Goal: Task Accomplishment & Management: Use online tool/utility

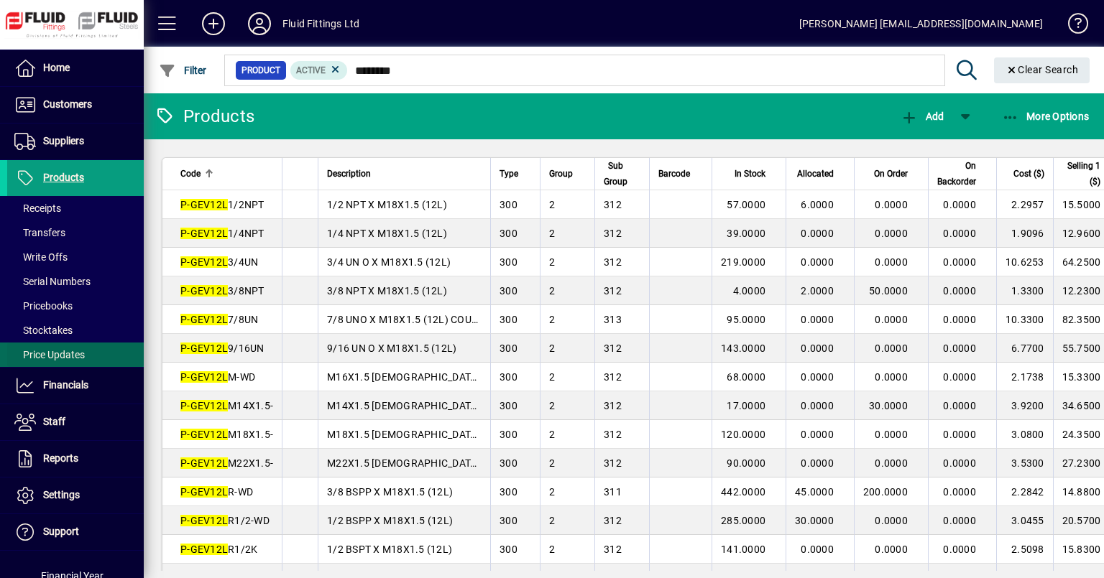
scroll to position [97, 0]
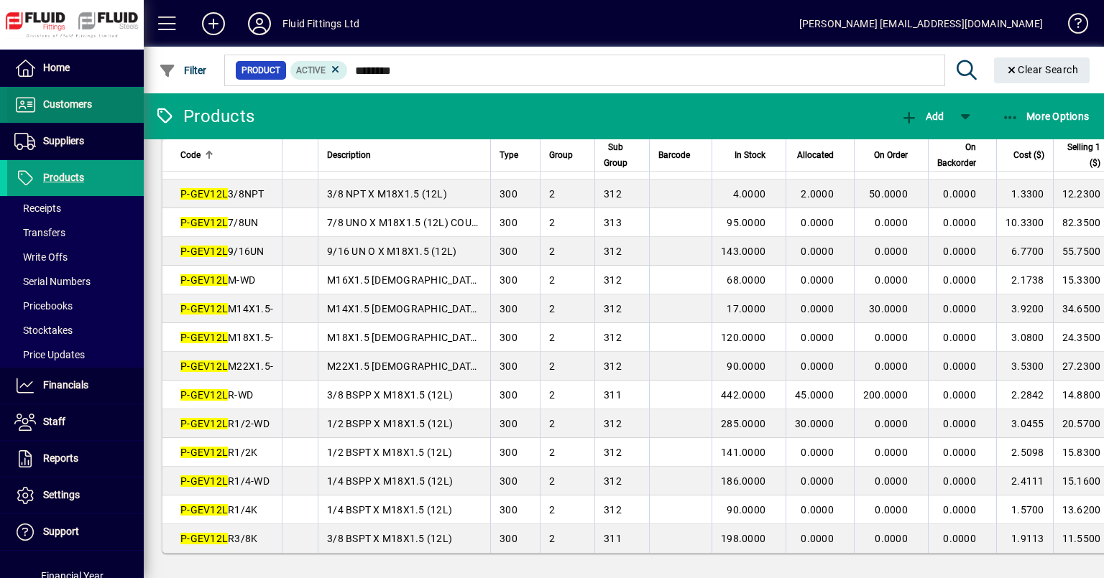
click at [72, 108] on span "Customers" at bounding box center [67, 103] width 49 height 11
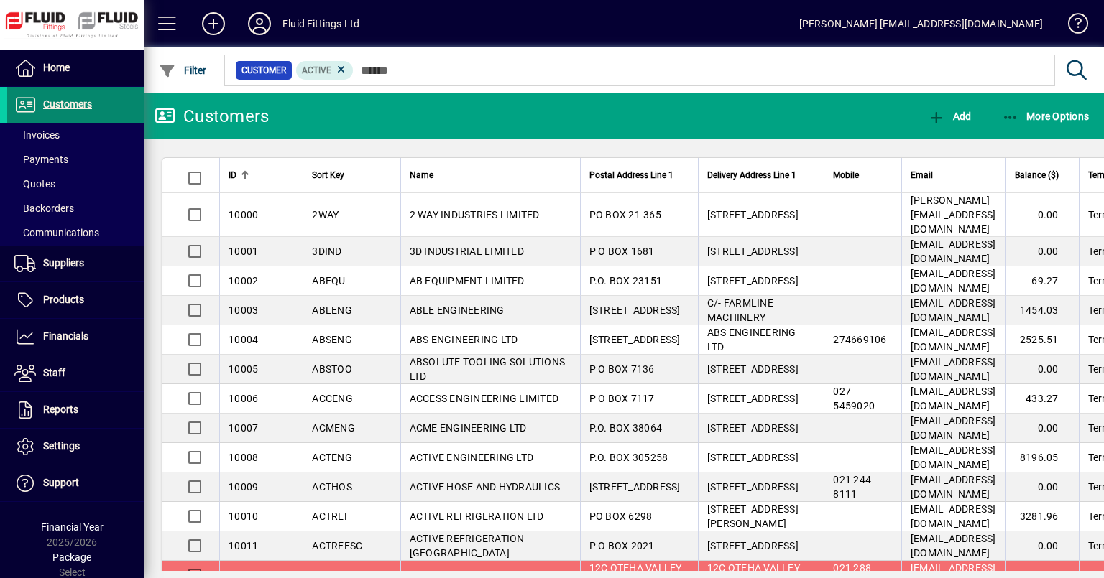
click at [78, 101] on span "Customers" at bounding box center [67, 103] width 49 height 11
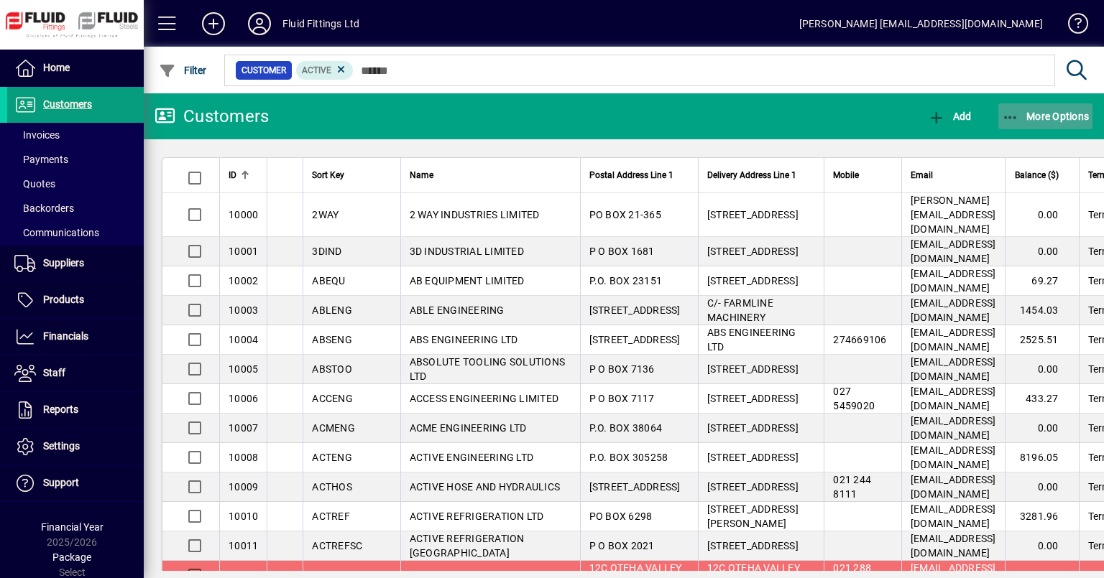
click at [1009, 120] on icon "button" at bounding box center [1011, 118] width 18 height 14
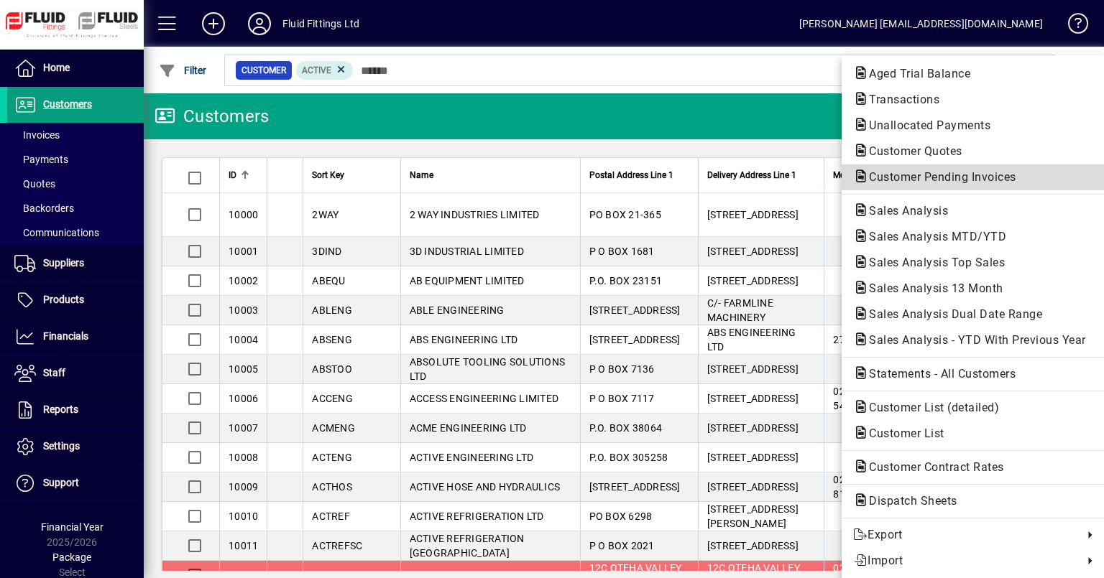
click at [920, 175] on span "Customer Pending Invoices" at bounding box center [938, 177] width 170 height 14
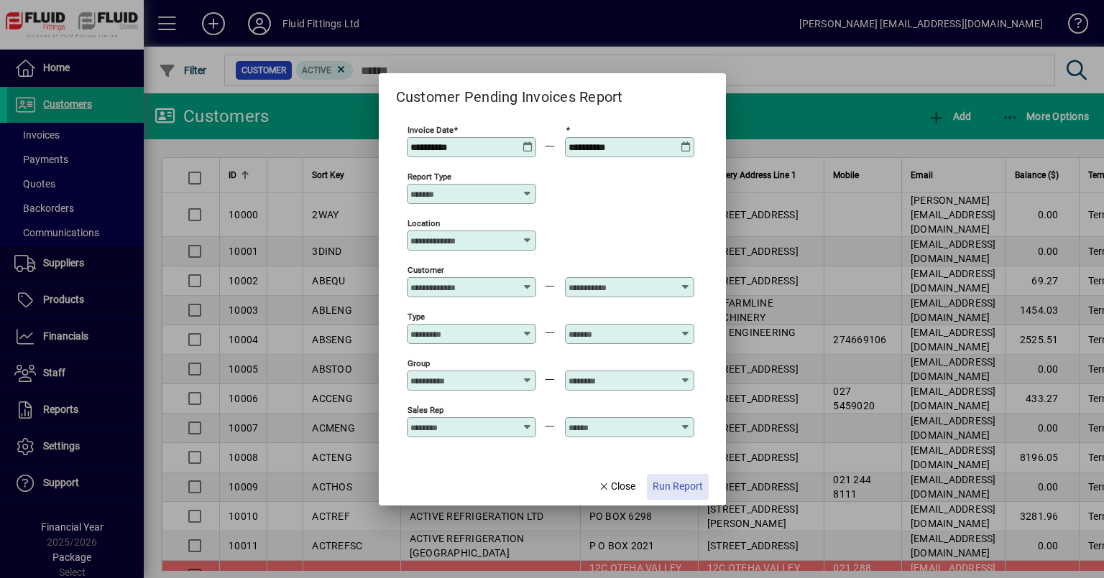
click at [696, 485] on span "Run Report" at bounding box center [677, 486] width 50 height 15
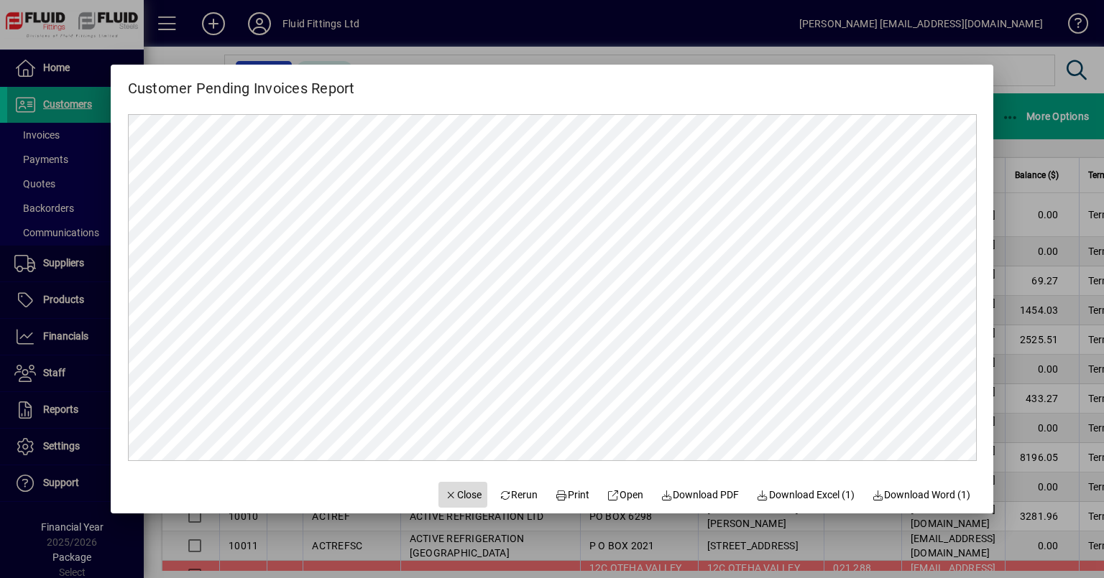
click at [460, 495] on span "Close" at bounding box center [462, 495] width 37 height 15
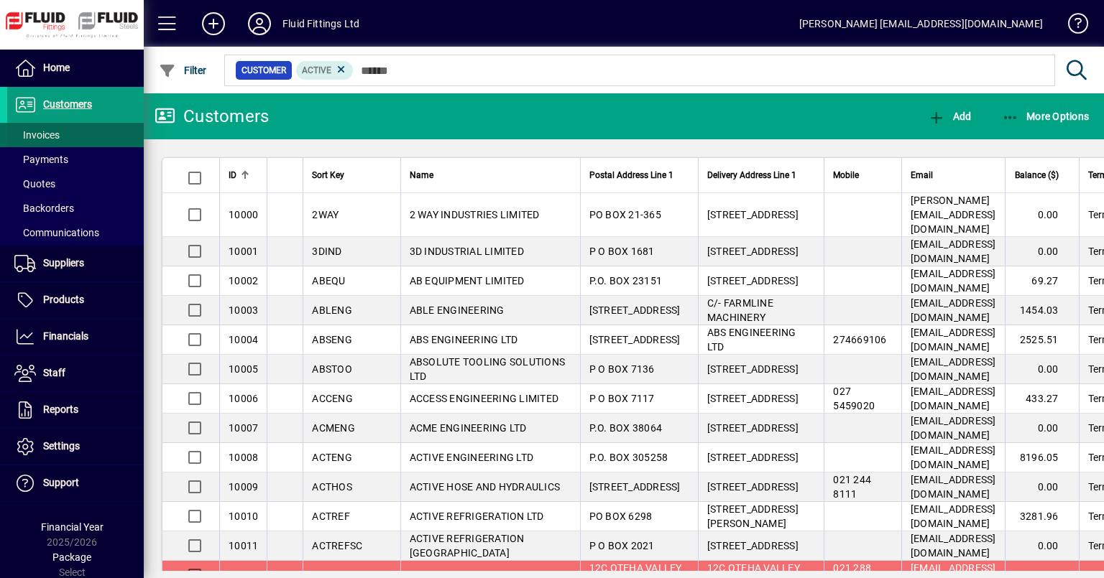
click at [35, 135] on span "Invoices" at bounding box center [36, 134] width 45 height 11
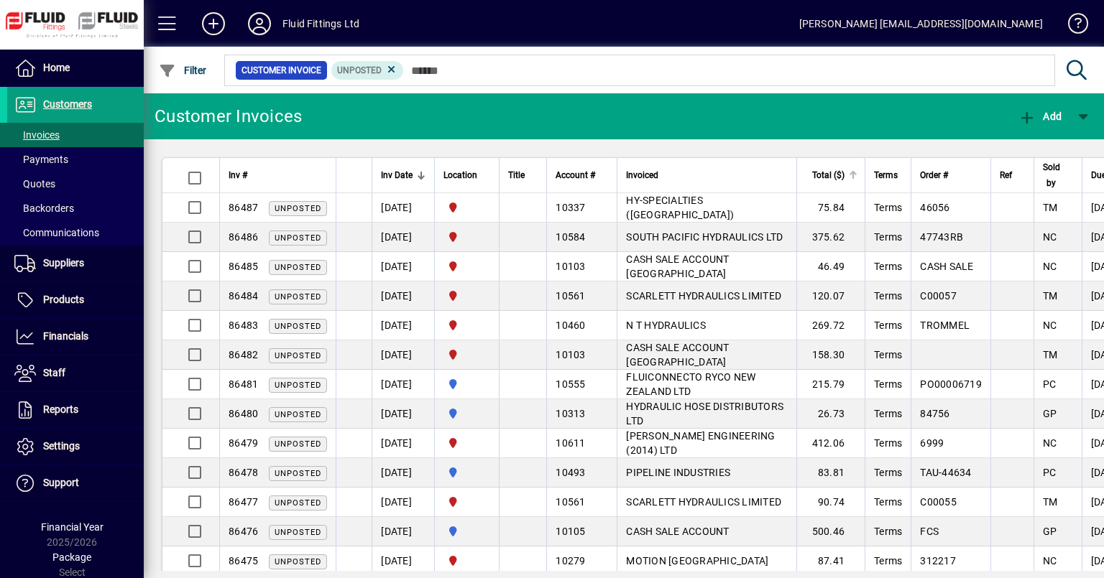
click at [857, 170] on div "Total ($)" at bounding box center [831, 175] width 52 height 16
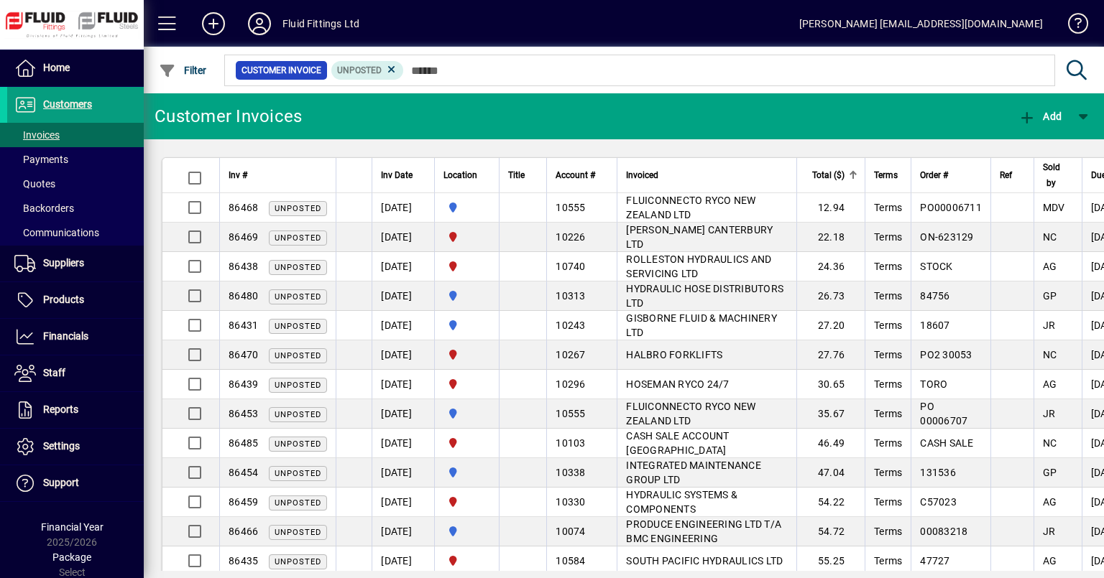
click at [857, 170] on div "Total ($)" at bounding box center [831, 175] width 52 height 16
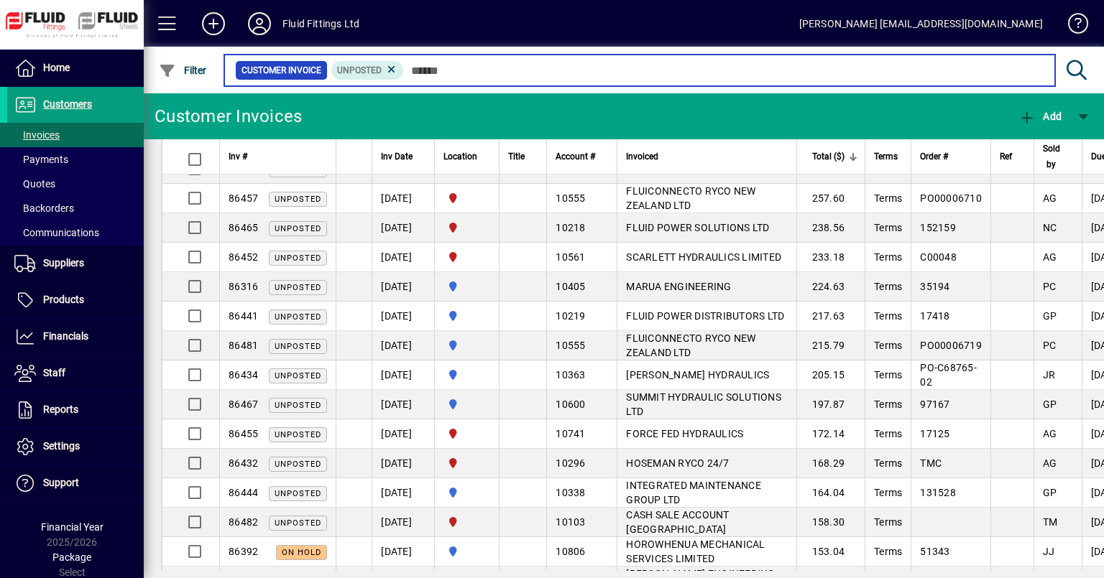
scroll to position [653, 0]
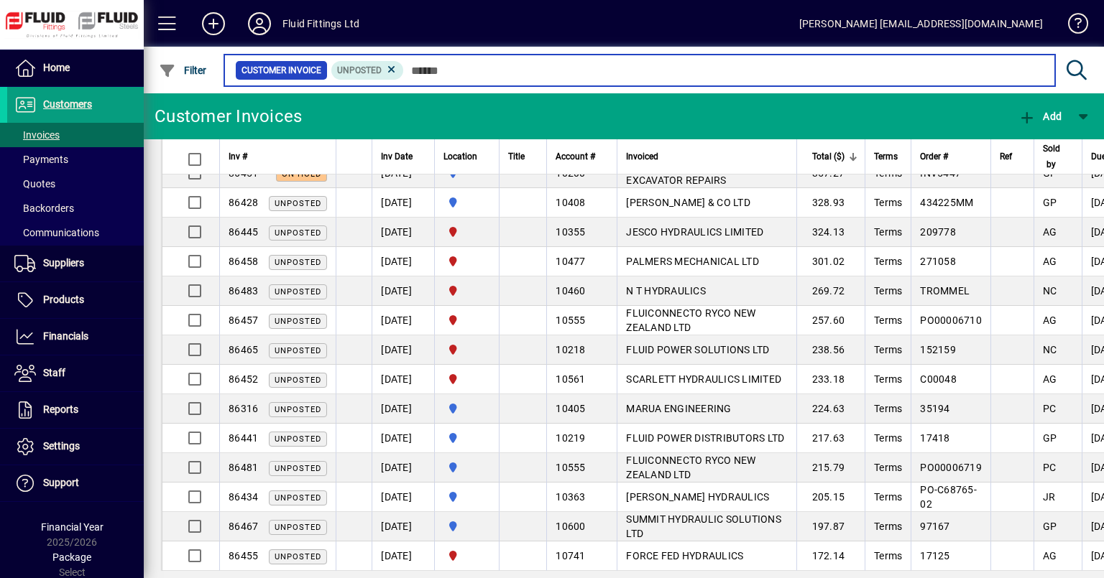
click at [432, 67] on input "text" at bounding box center [723, 70] width 639 height 20
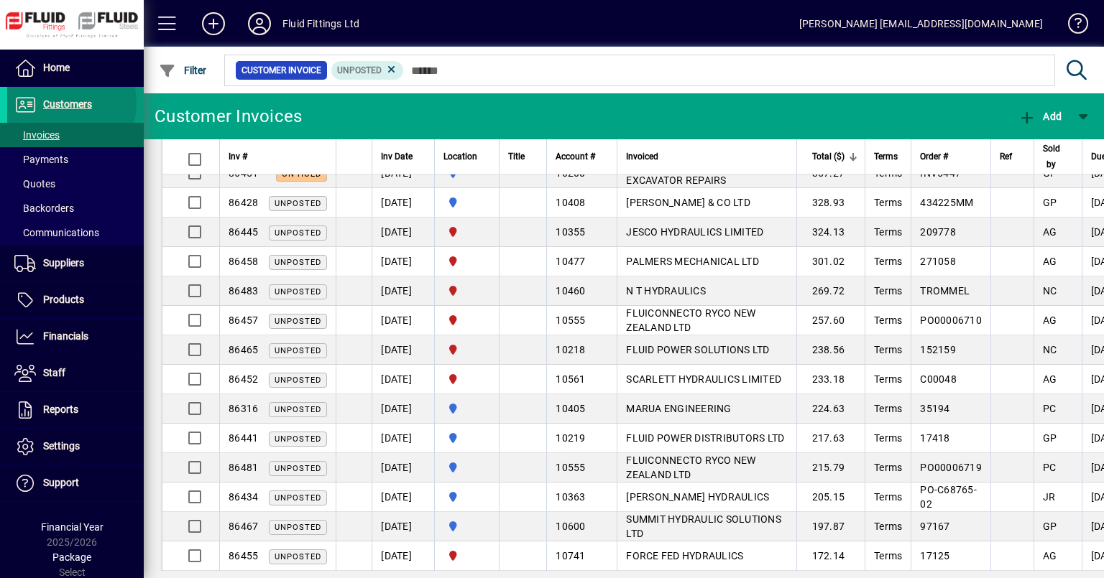
click at [60, 103] on span "Customers" at bounding box center [67, 103] width 49 height 11
